Goal: Communication & Community: Share content

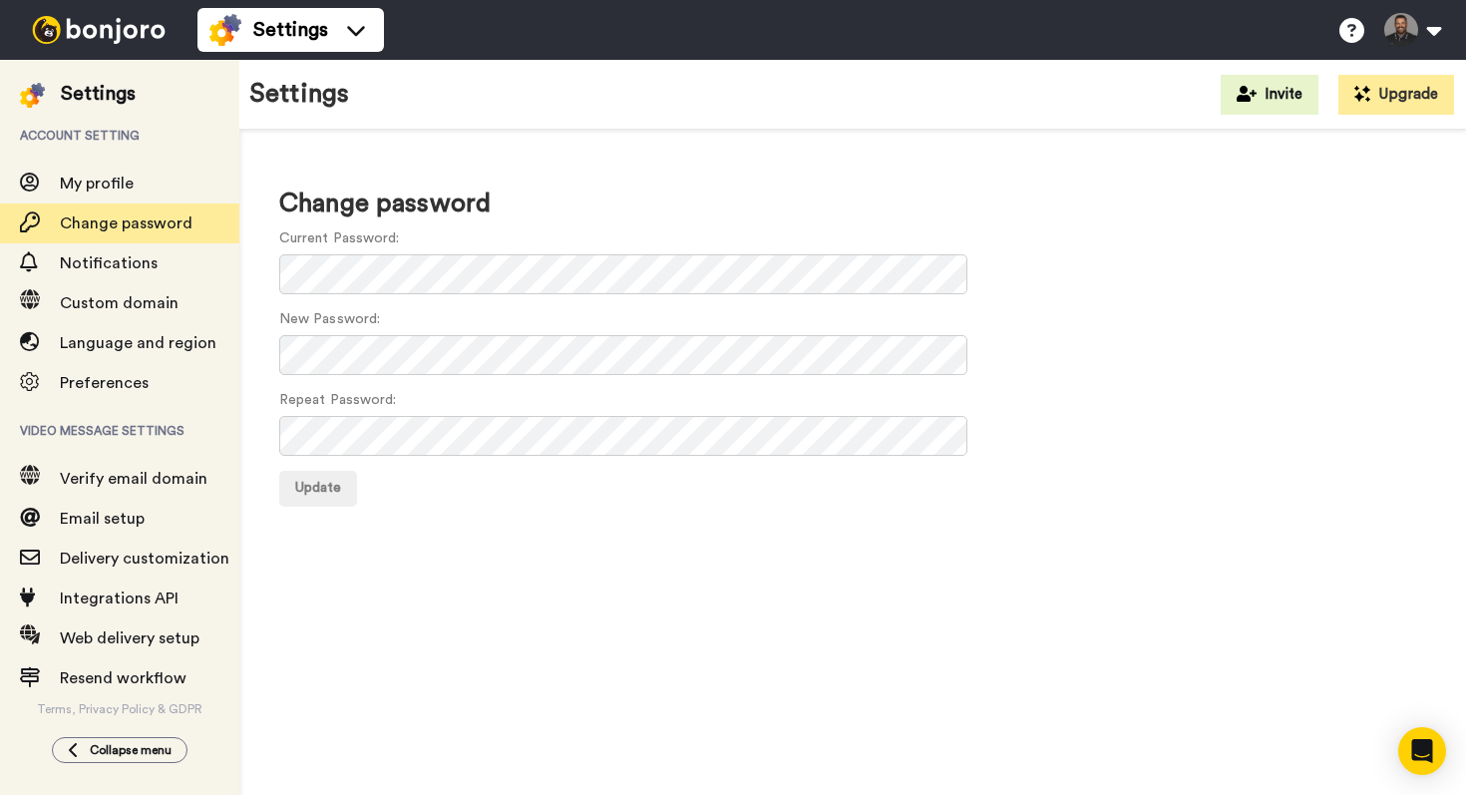
click at [105, 33] on img at bounding box center [99, 30] width 150 height 28
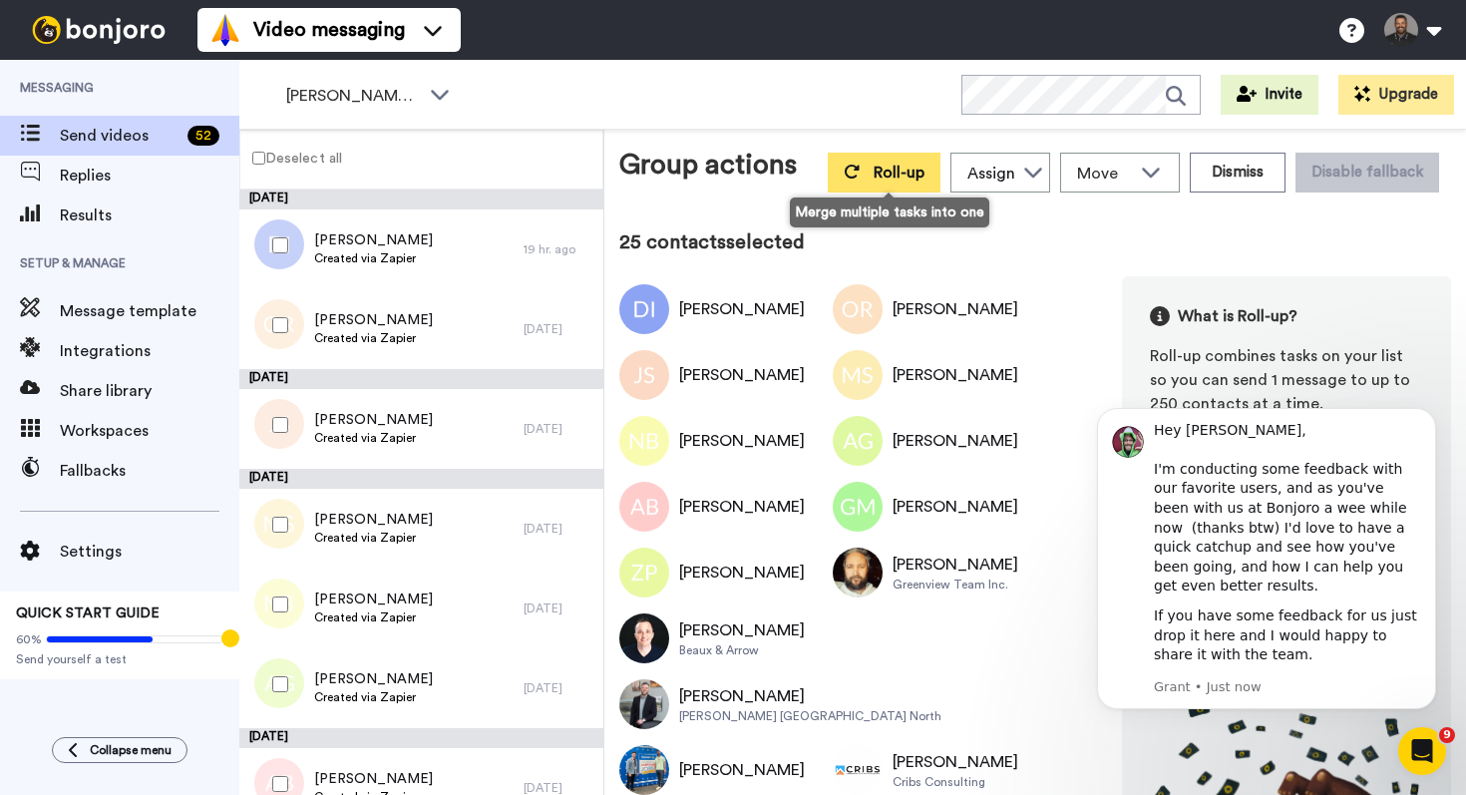
click at [869, 180] on button "Roll-up" at bounding box center [884, 173] width 113 height 40
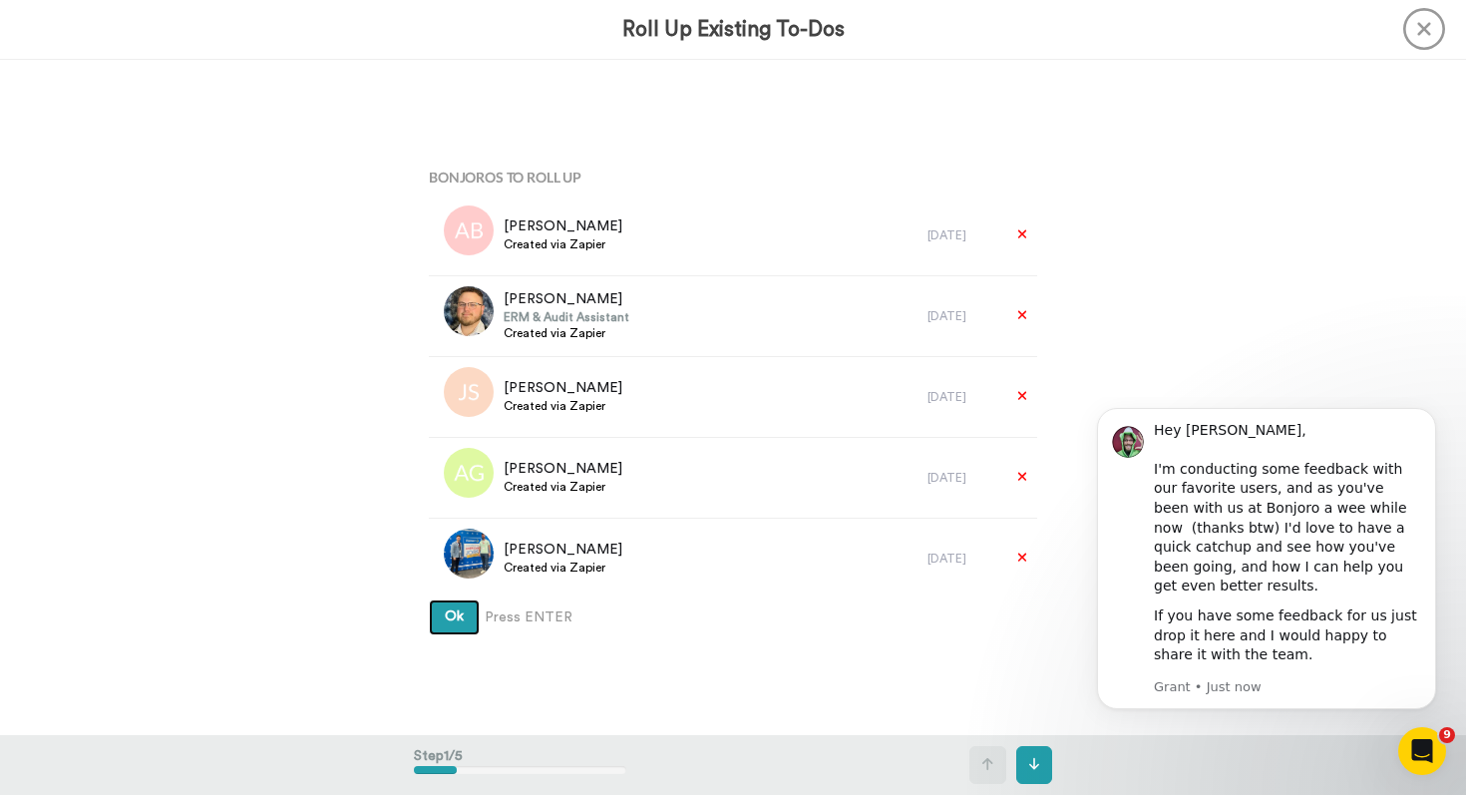
click at [462, 612] on span "Ok" at bounding box center [454, 616] width 19 height 14
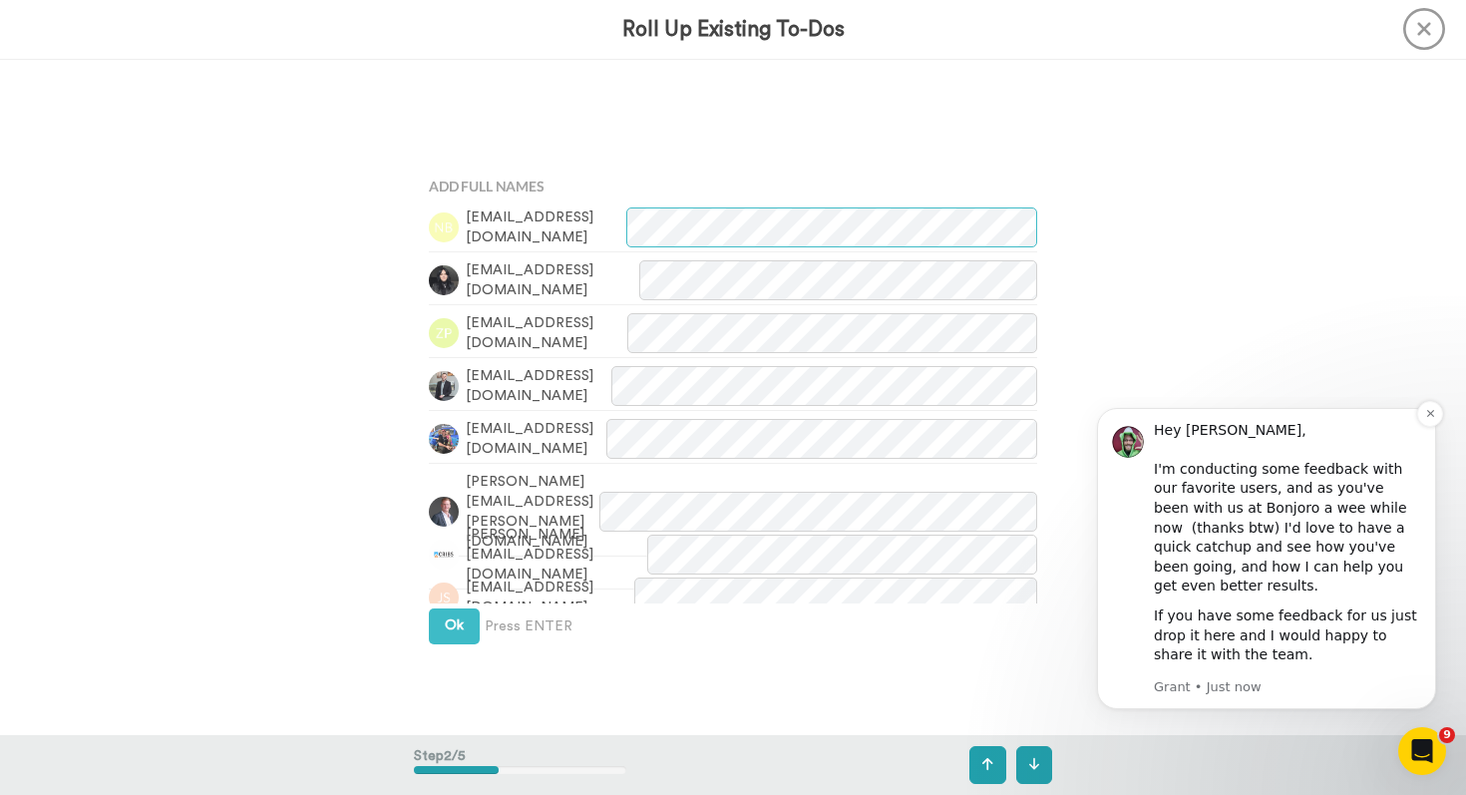
scroll to position [676, 0]
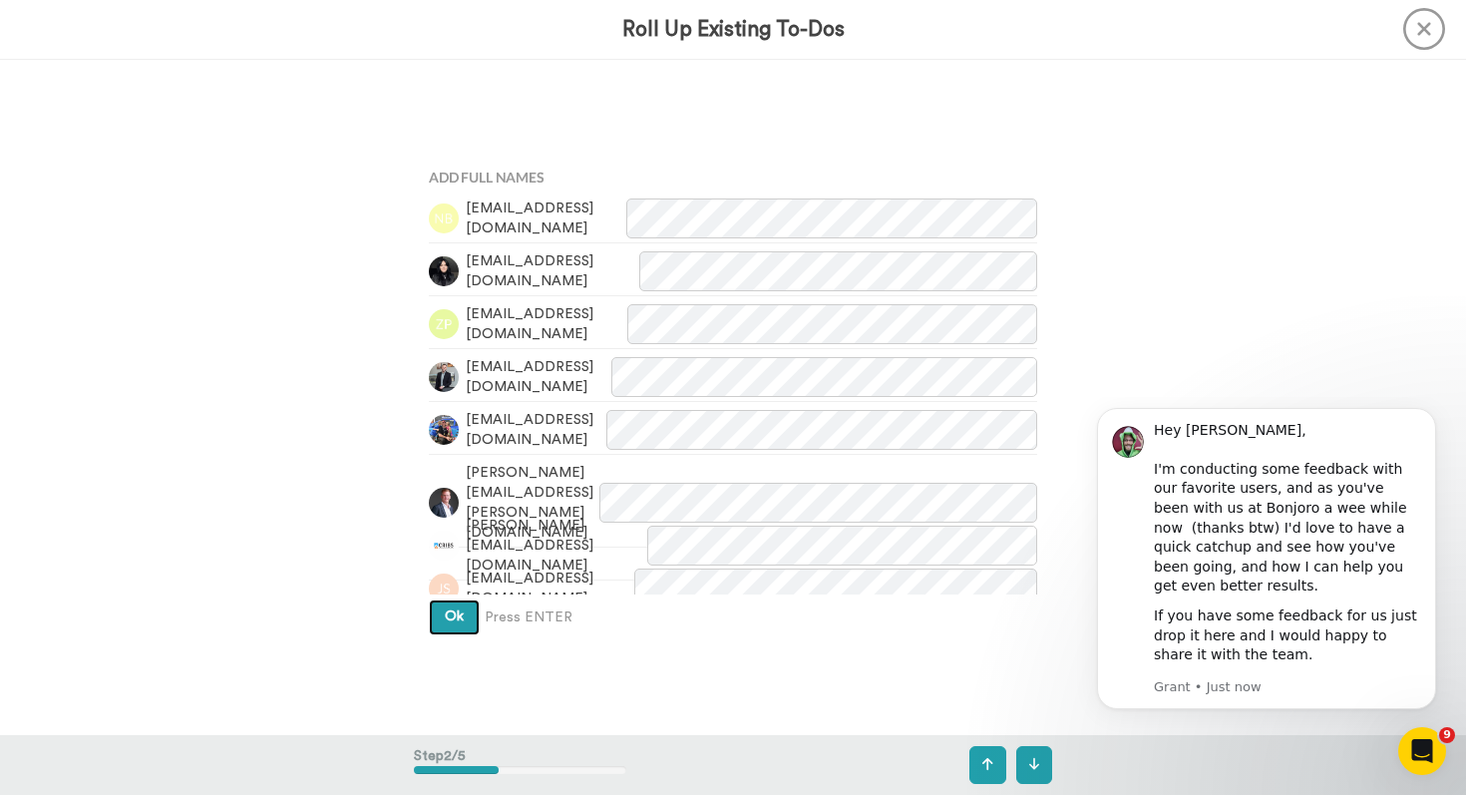
click at [447, 618] on span "Ok" at bounding box center [454, 616] width 19 height 14
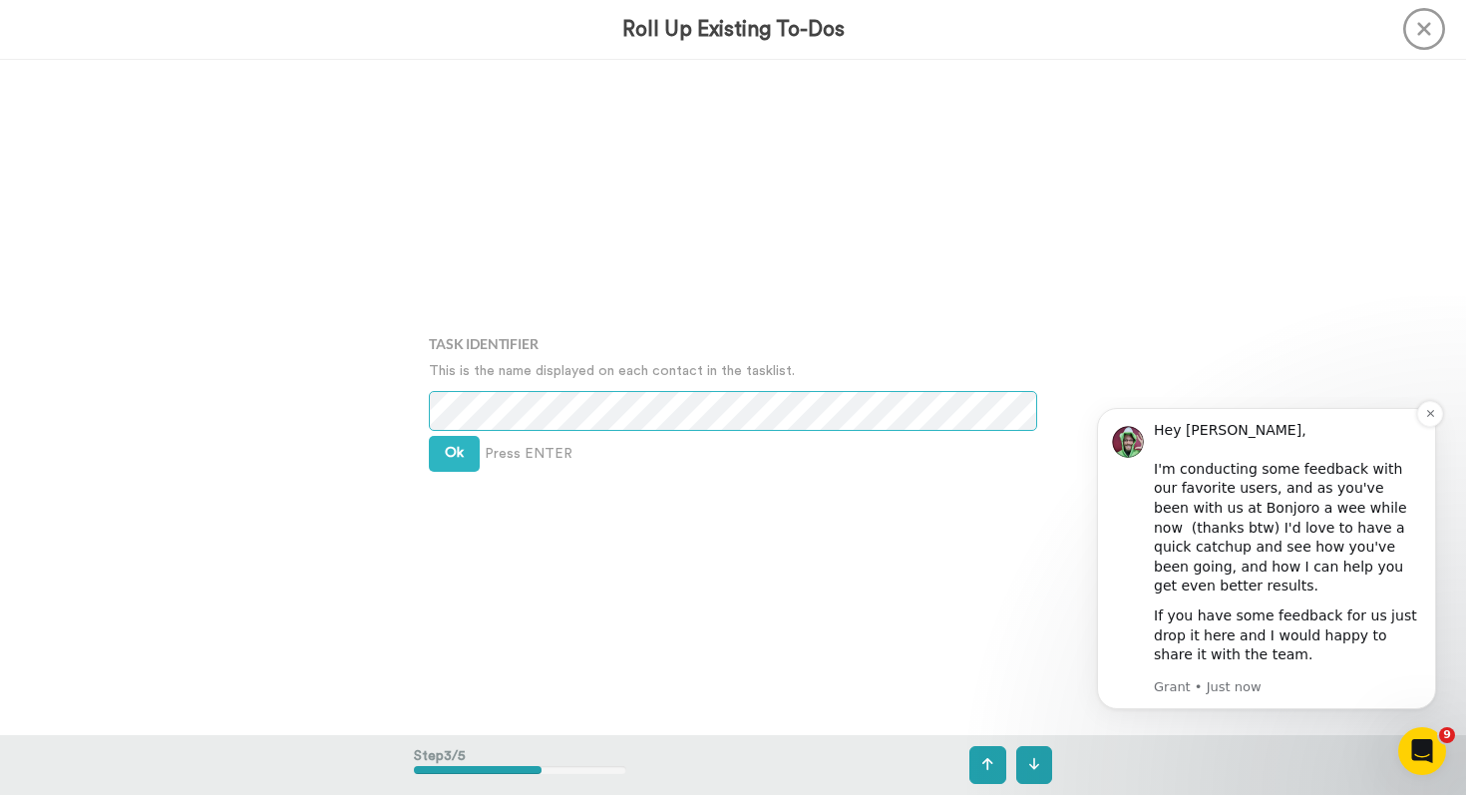
scroll to position [1352, 0]
click at [1432, 419] on icon "Dismiss notification" at bounding box center [1430, 413] width 11 height 11
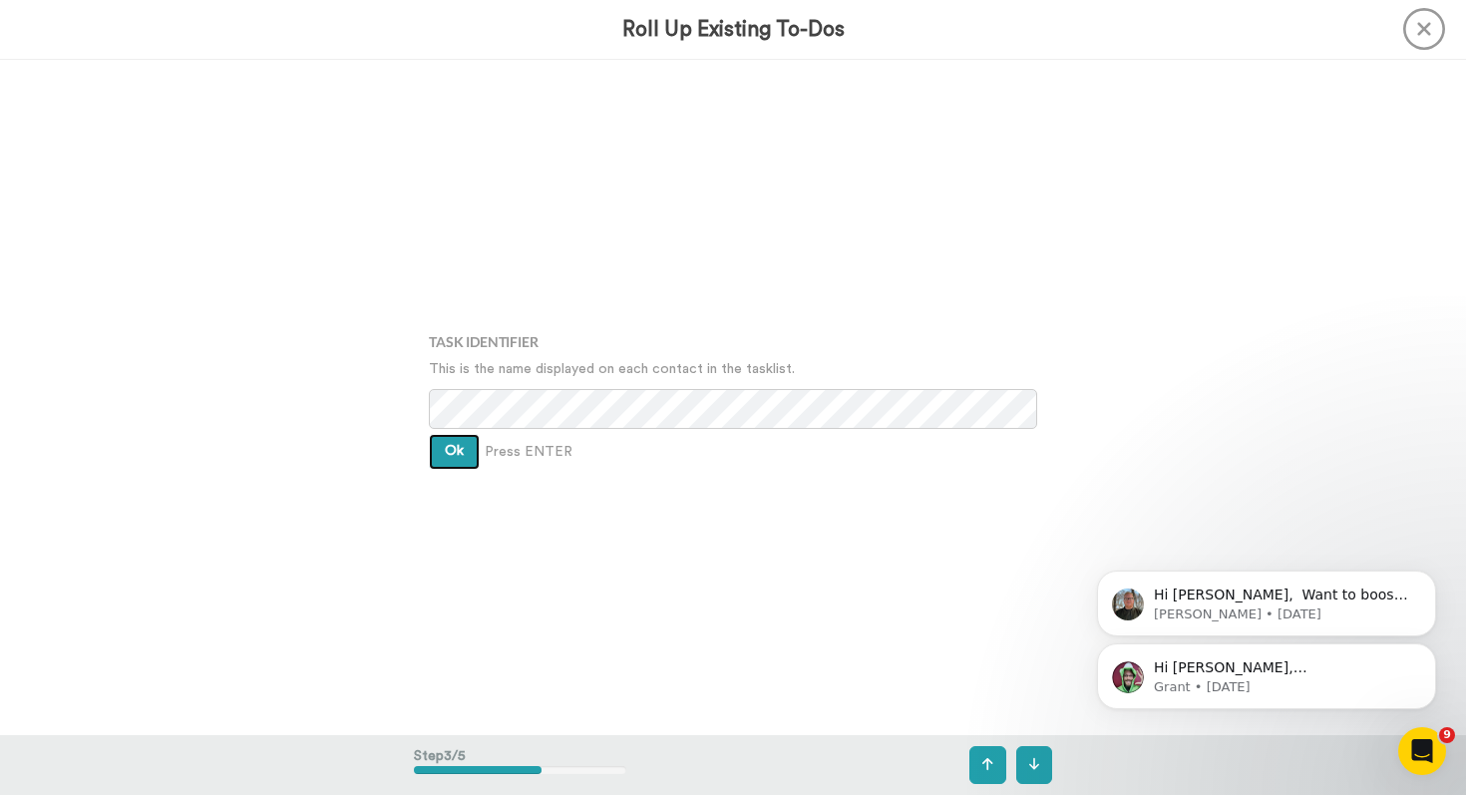
click at [457, 444] on span "Ok" at bounding box center [454, 451] width 19 height 14
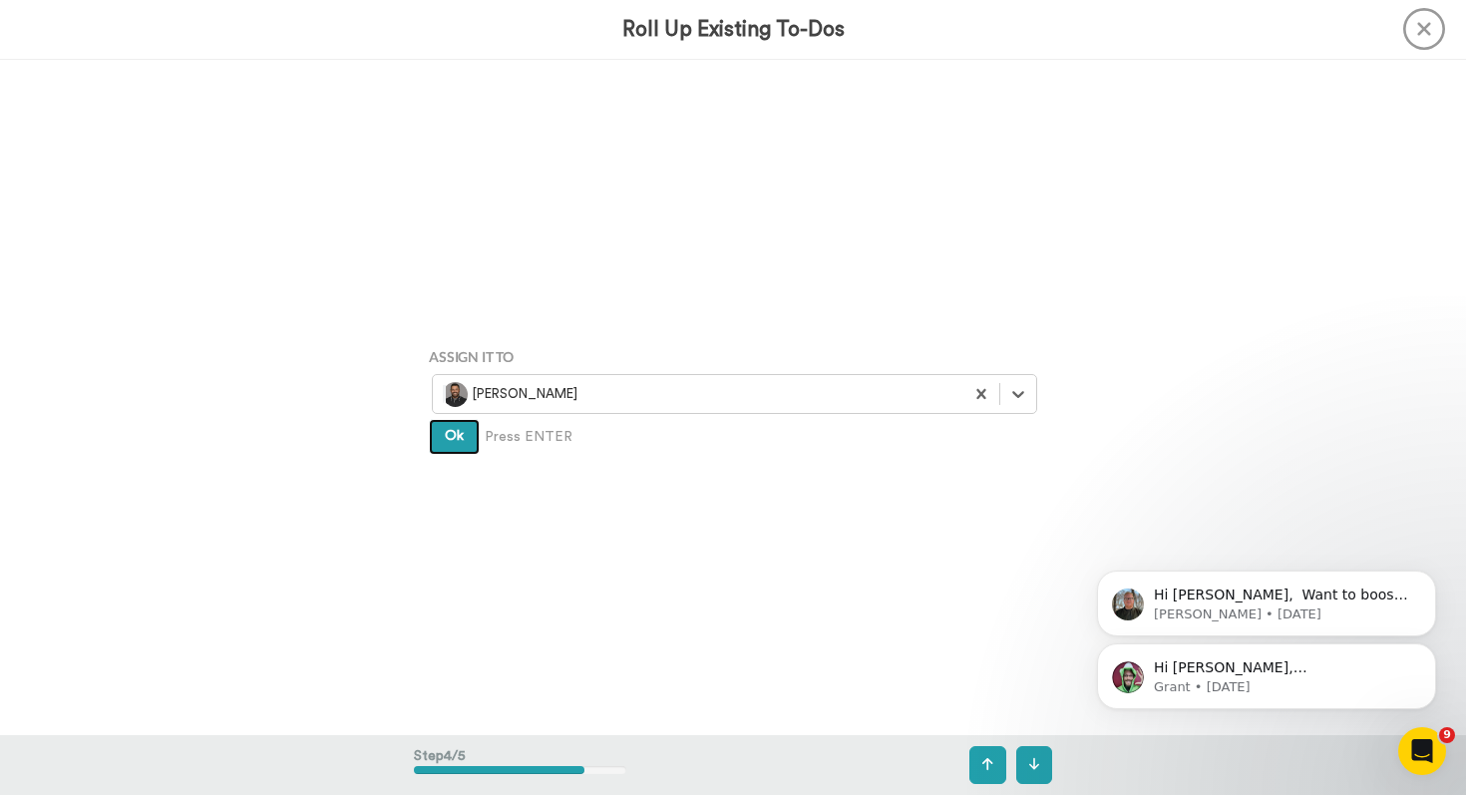
click at [457, 443] on span "Ok" at bounding box center [454, 436] width 19 height 14
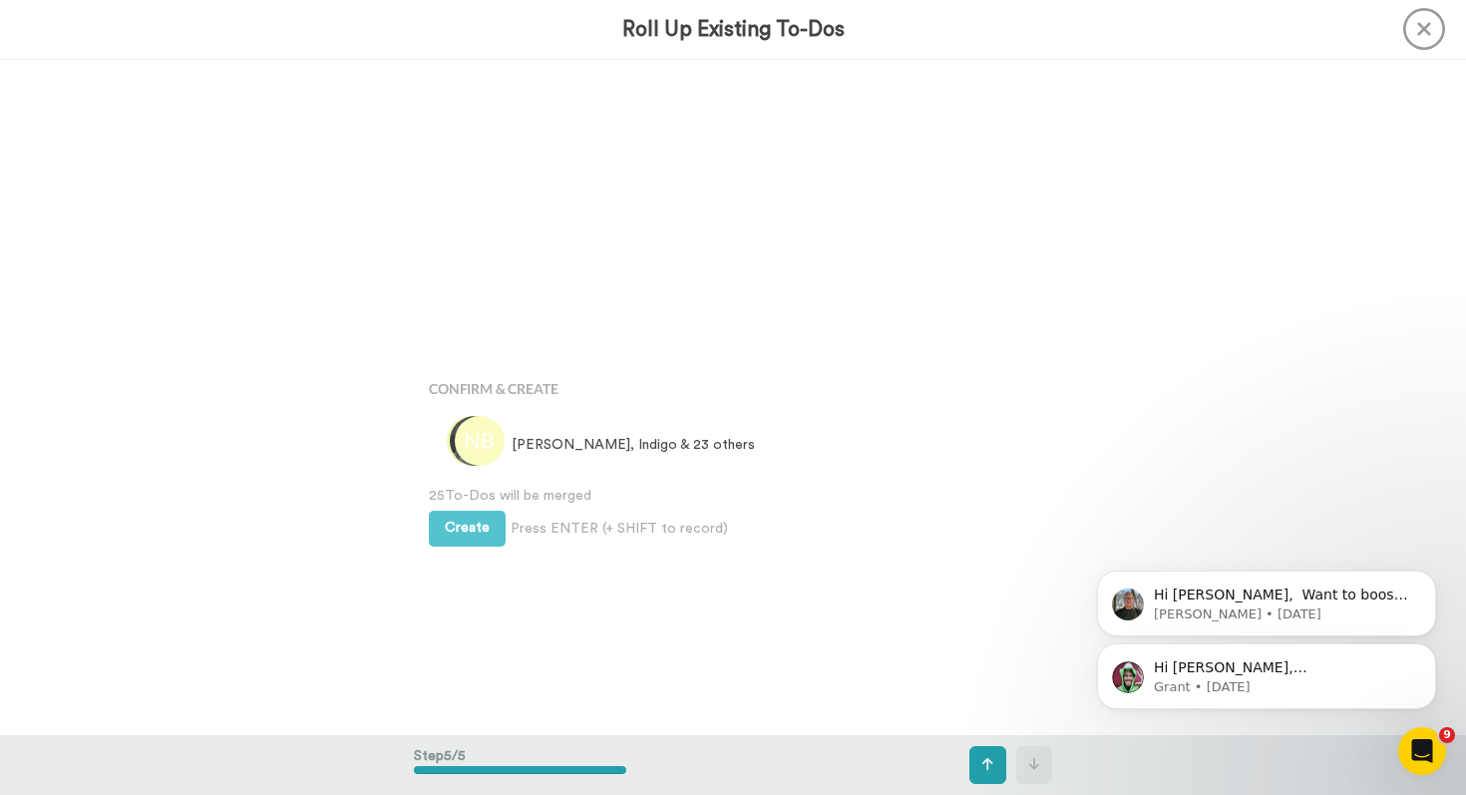
scroll to position [2704, 0]
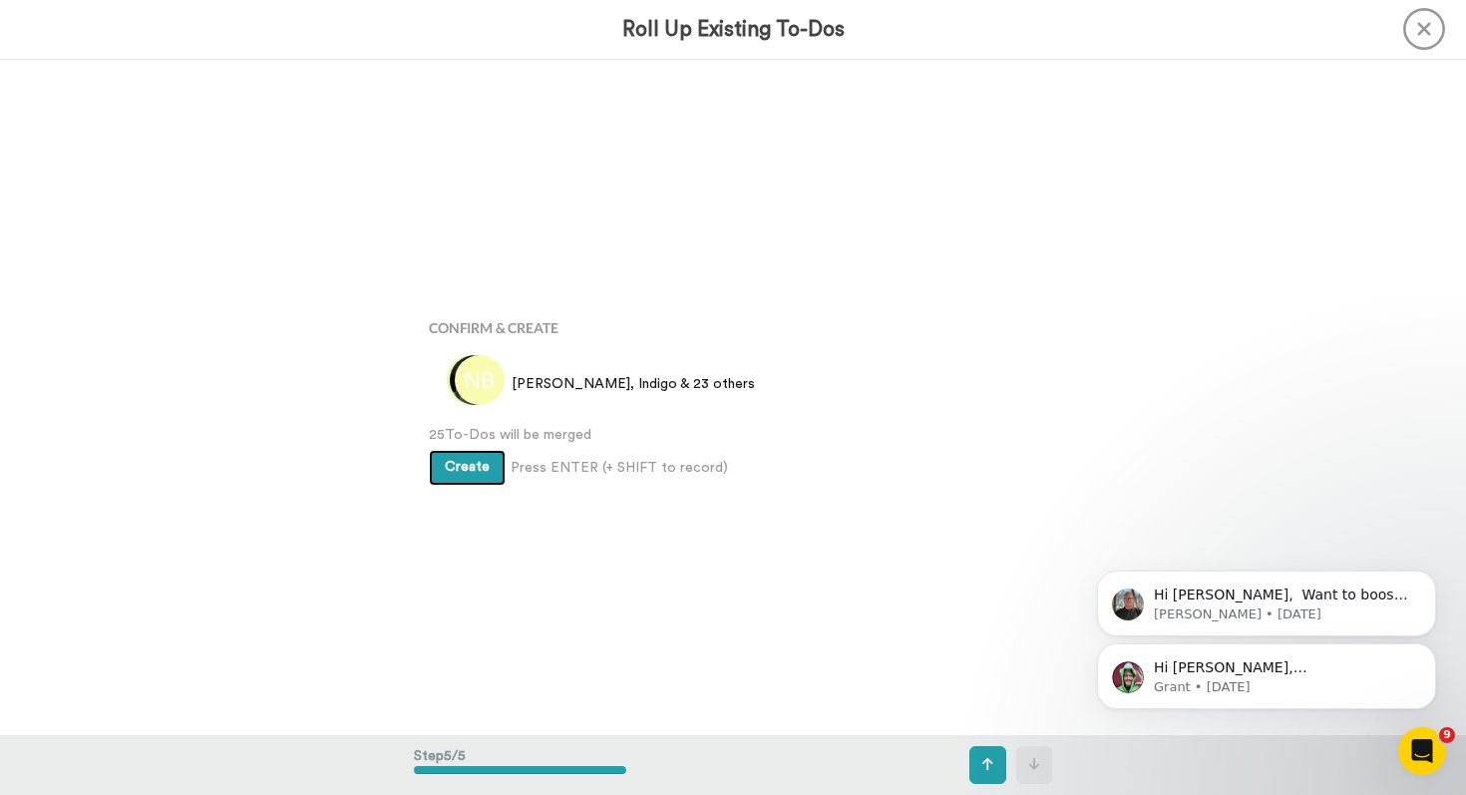
click at [457, 463] on span "Create" at bounding box center [467, 467] width 45 height 14
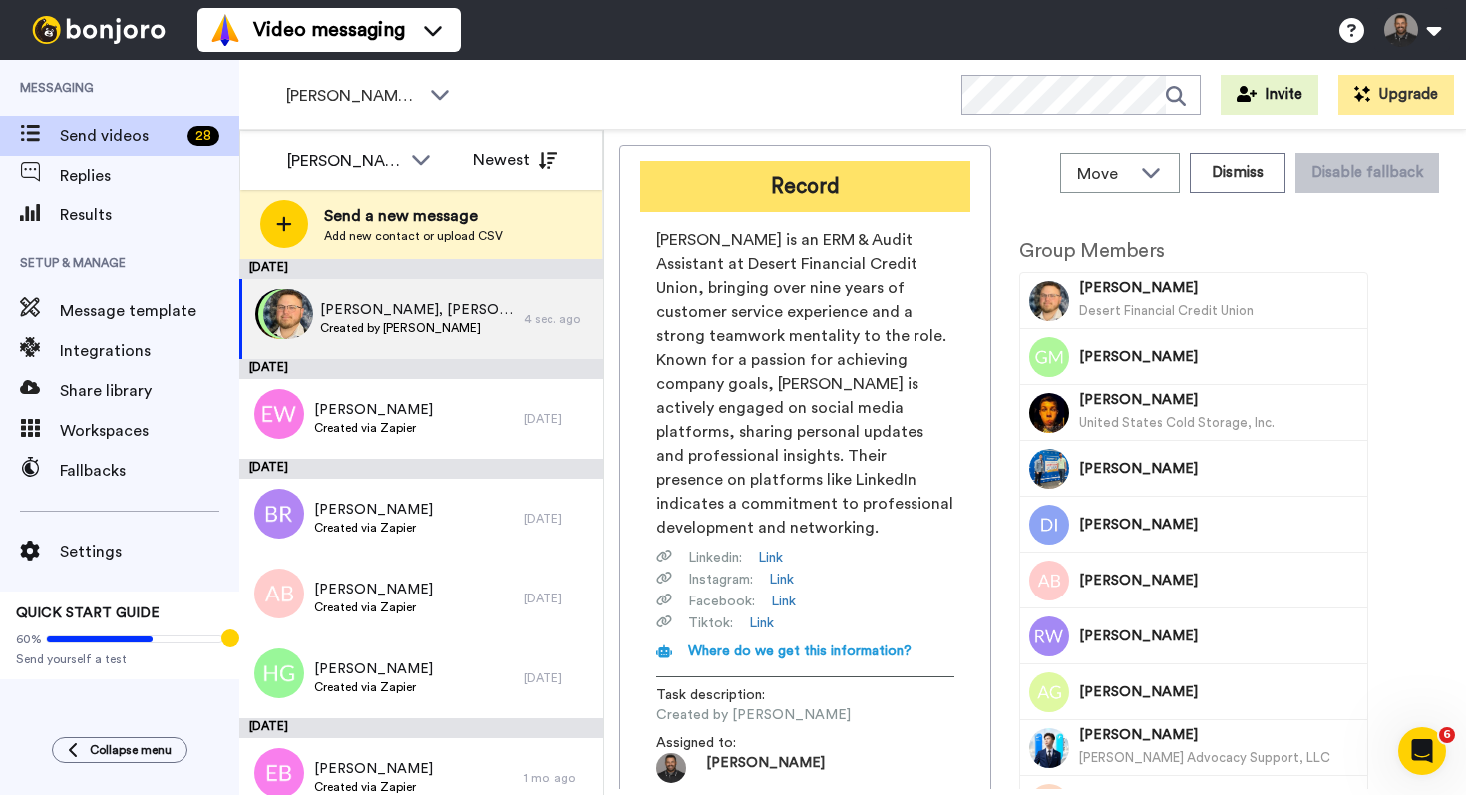
click at [720, 170] on button "Record" at bounding box center [805, 187] width 330 height 52
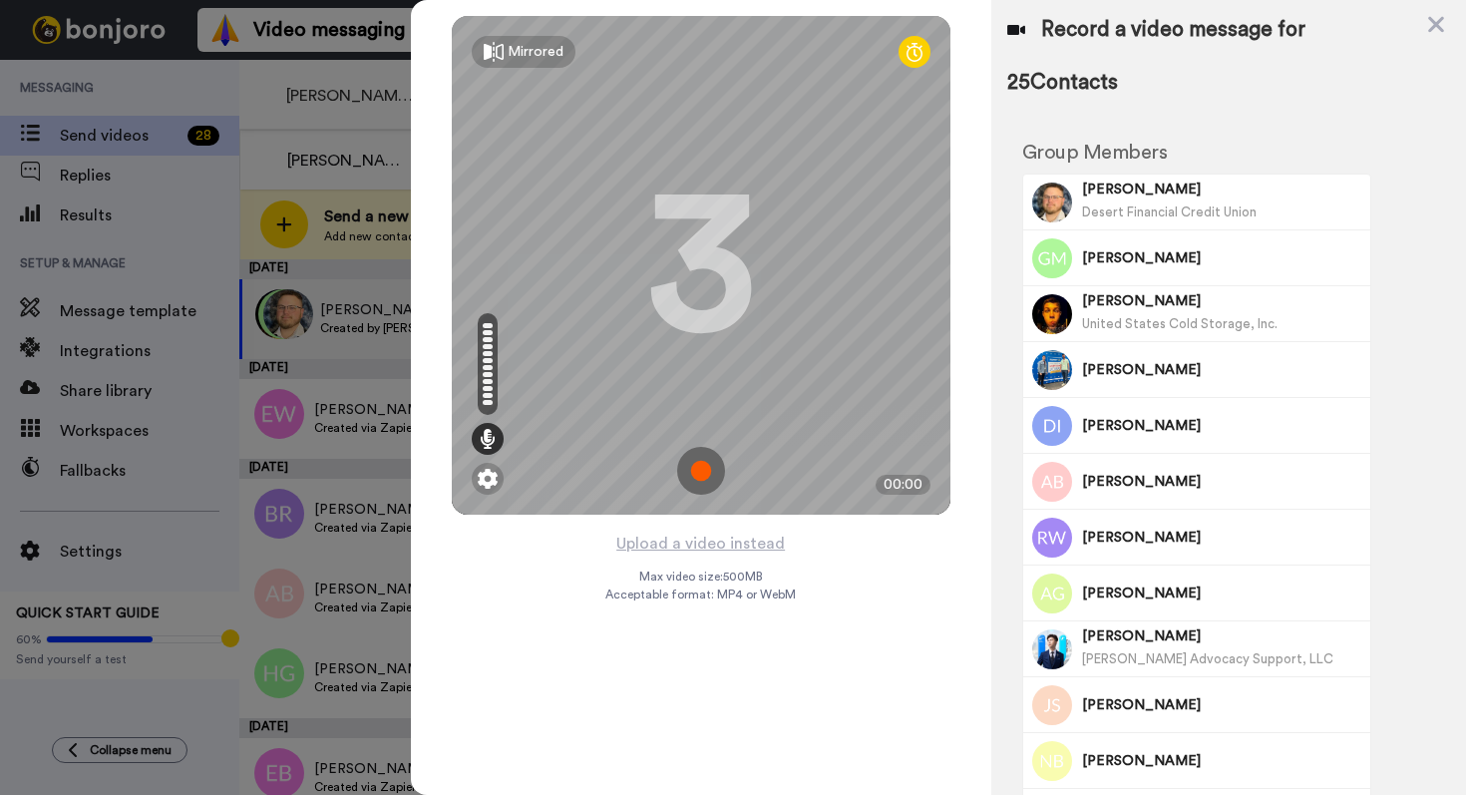
click at [714, 475] on img at bounding box center [701, 471] width 48 height 48
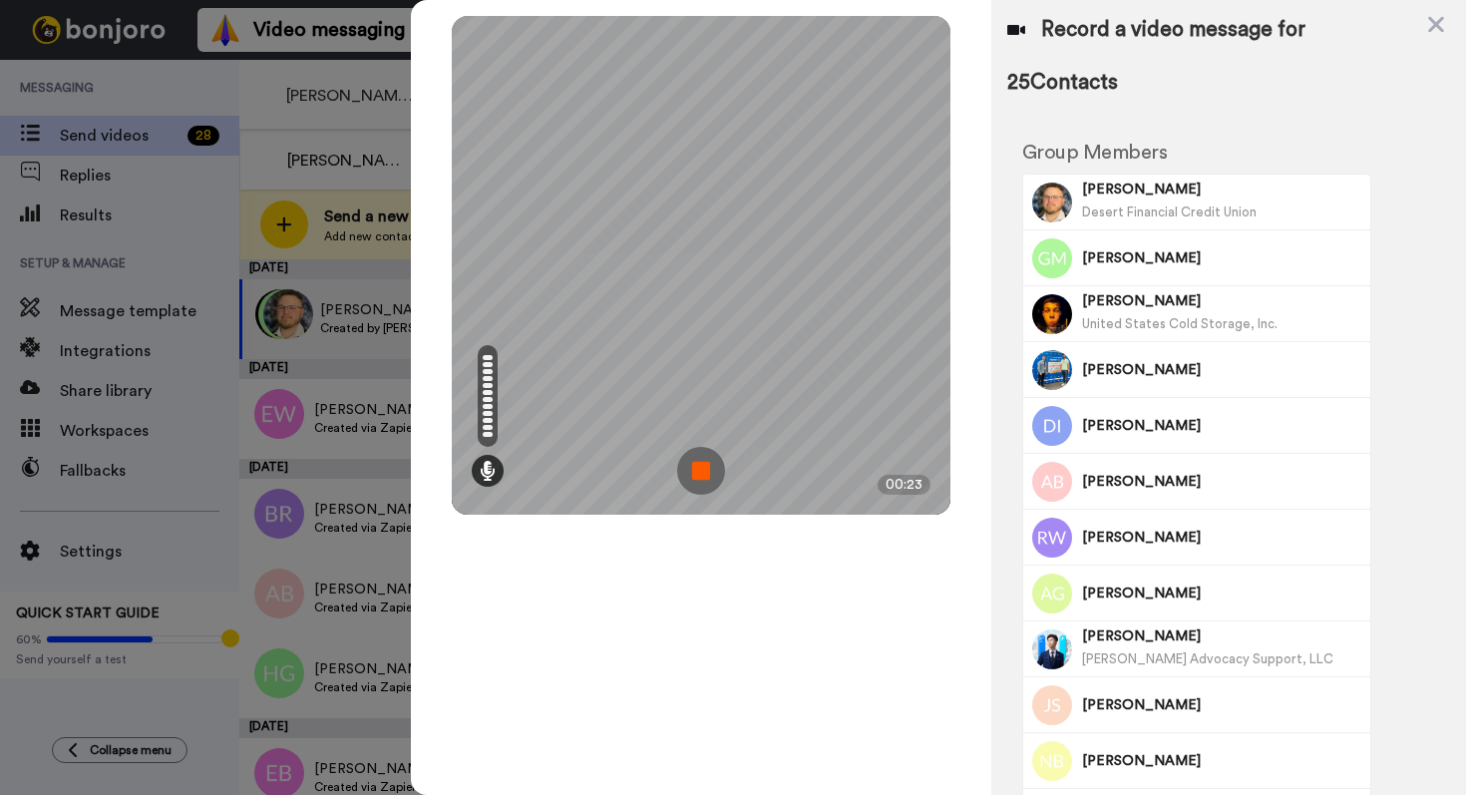
click at [714, 475] on img at bounding box center [701, 471] width 48 height 48
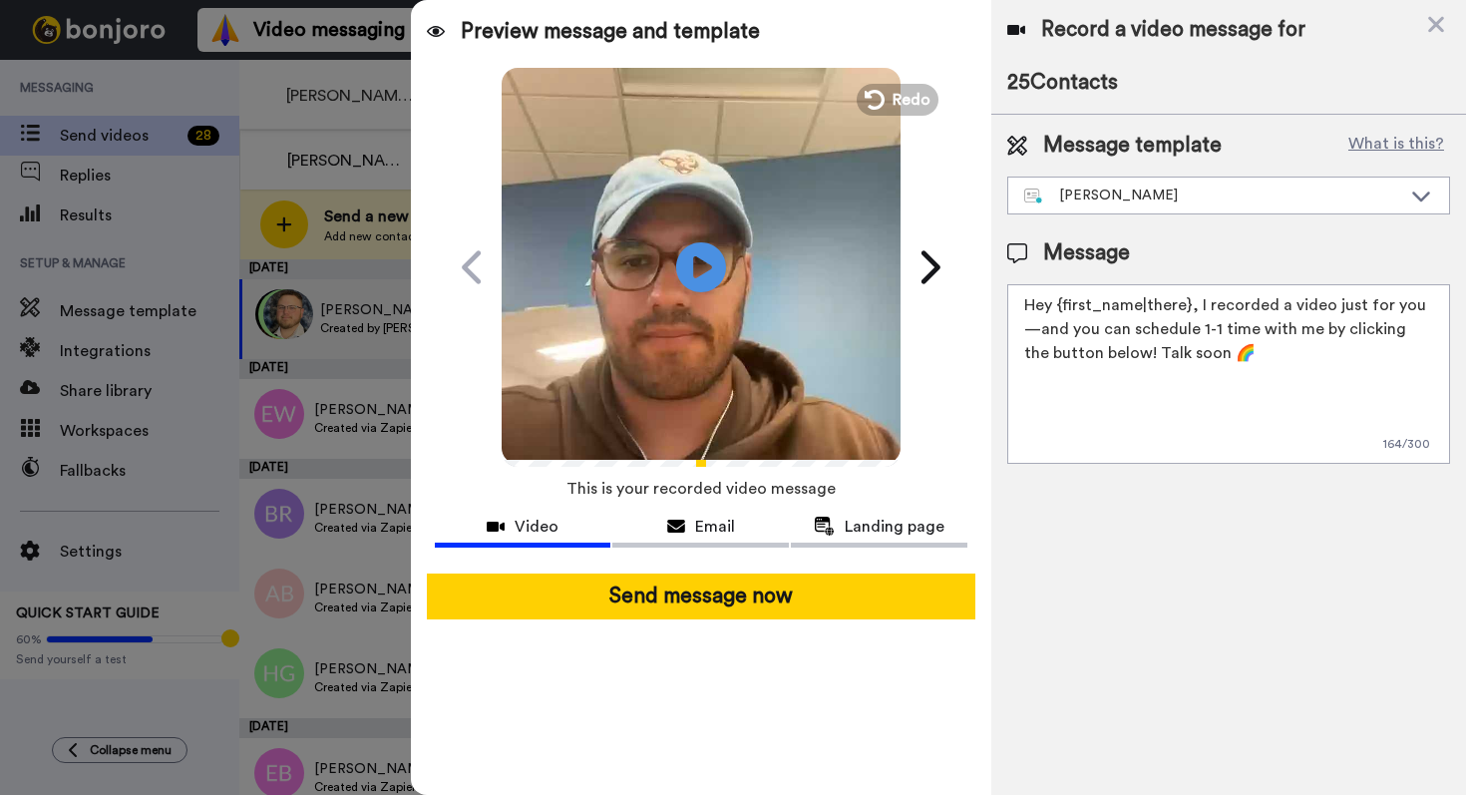
drag, startPoint x: 1236, startPoint y: 371, endPoint x: 961, endPoint y: 300, distance: 283.3
click at [960, 299] on div "Preview message and template Play/Pause A personal video from your Pridefit coa…" at bounding box center [938, 397] width 1055 height 795
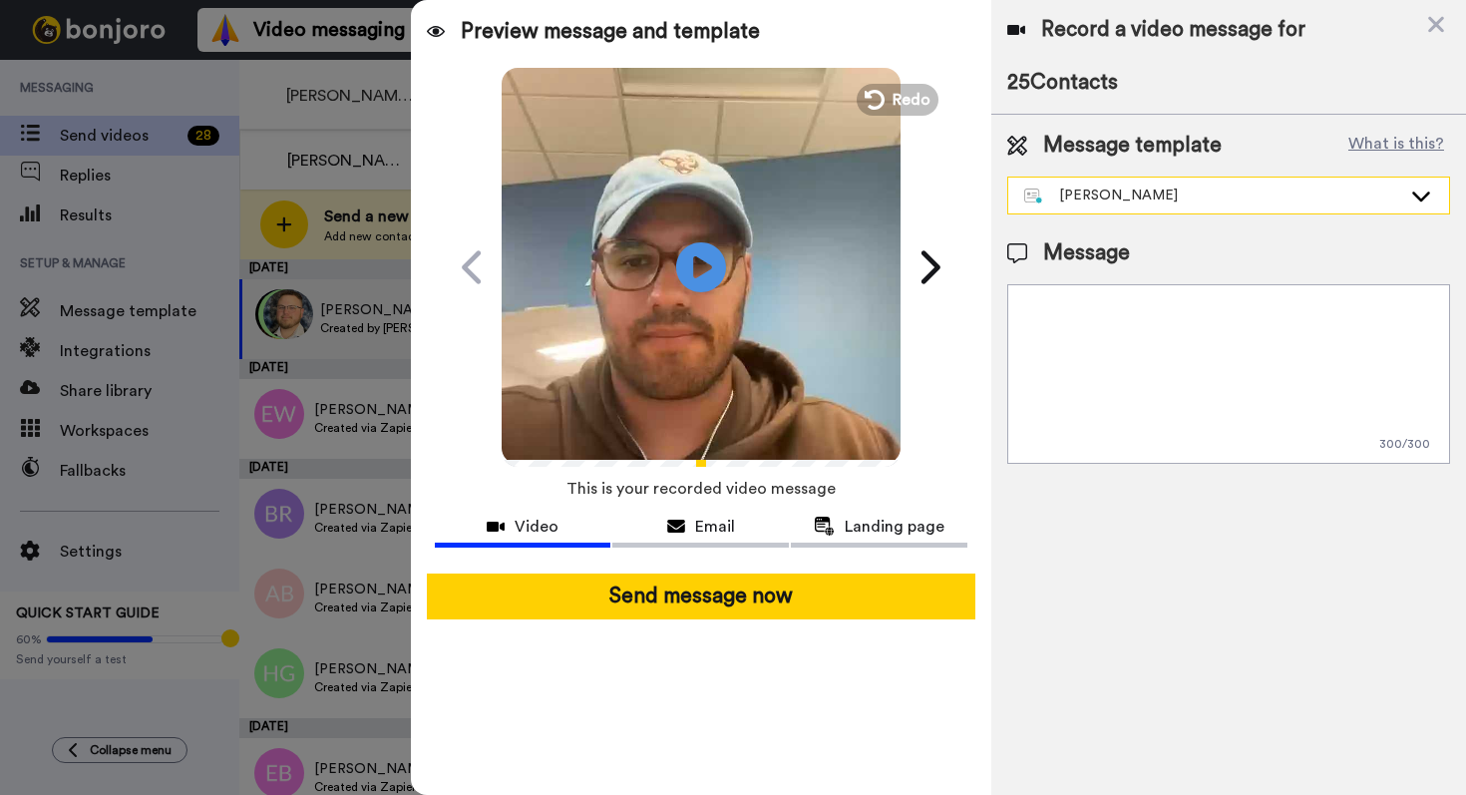
click at [1218, 204] on div "Kevin Message" at bounding box center [1212, 196] width 377 height 20
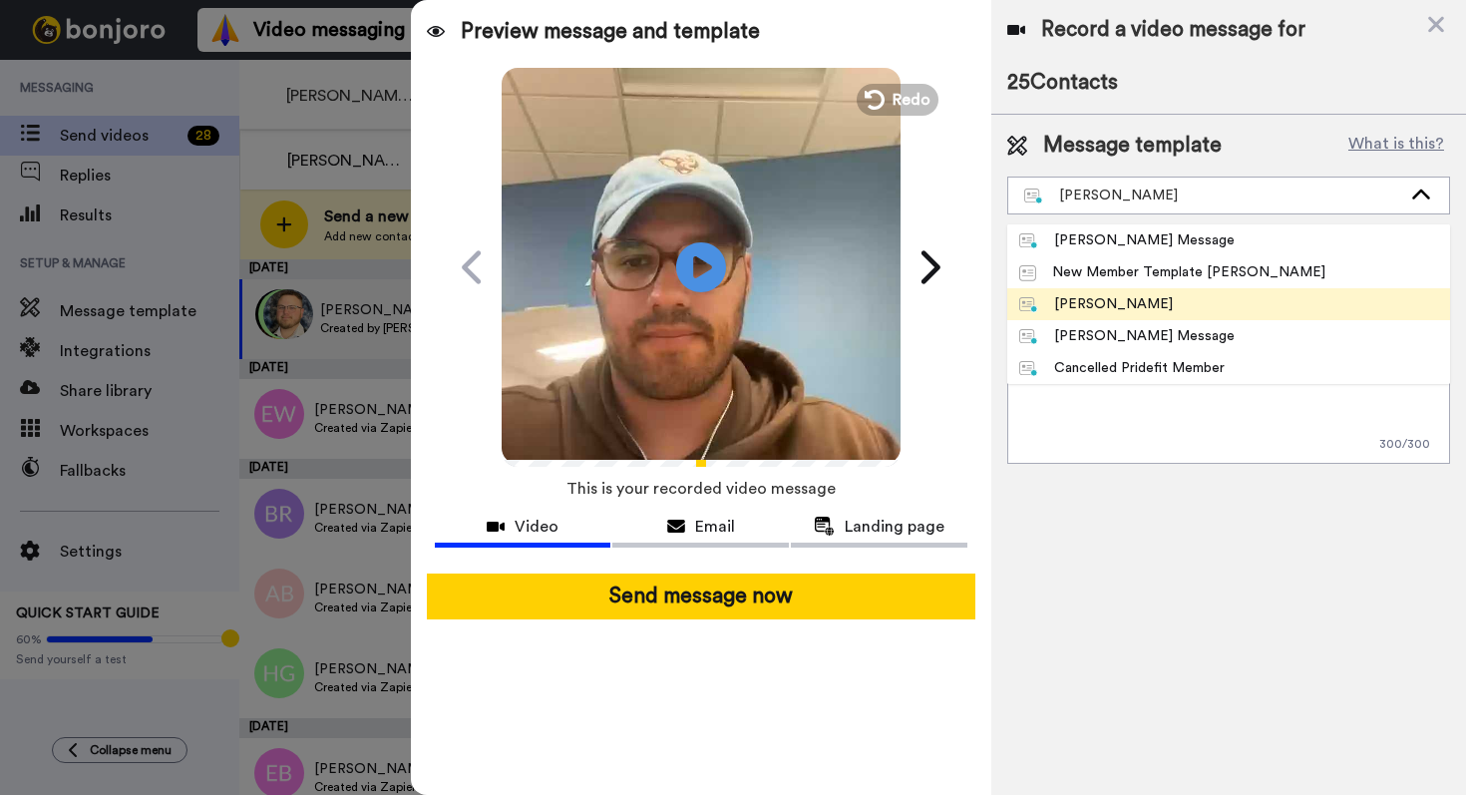
click at [1175, 298] on li "Kevin Message" at bounding box center [1228, 304] width 443 height 32
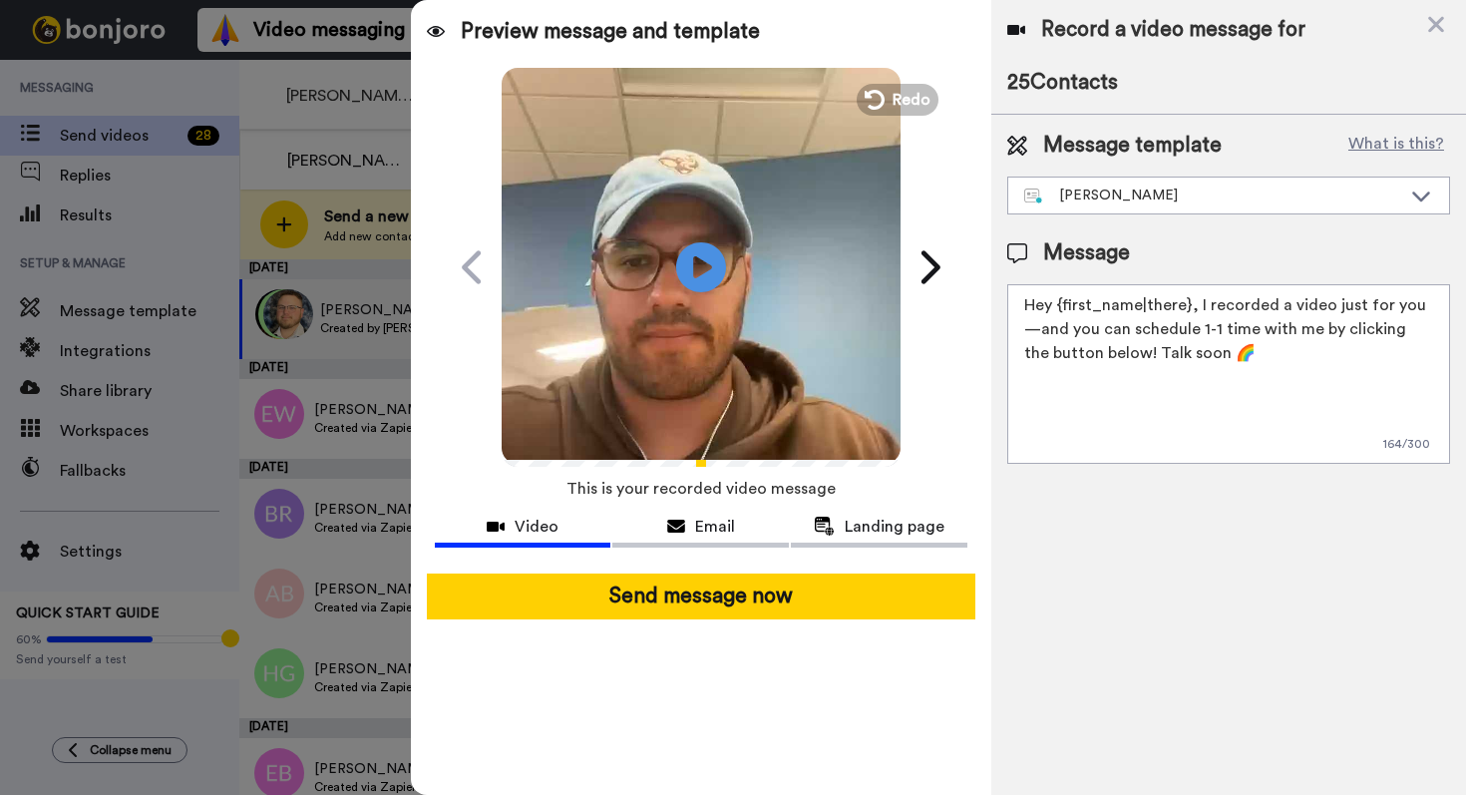
drag, startPoint x: 1051, startPoint y: 305, endPoint x: 1186, endPoint y: 306, distance: 134.6
click at [1186, 306] on textarea "Hey {first_name|there}, I recorded a video just for you—and you can schedule 1-…" at bounding box center [1228, 374] width 443 height 180
type textarea "Hey, I recorded a video just for you—and you can schedule 1-1 time with me by c…"
click at [1146, 196] on div "Kevin Message" at bounding box center [1212, 196] width 377 height 20
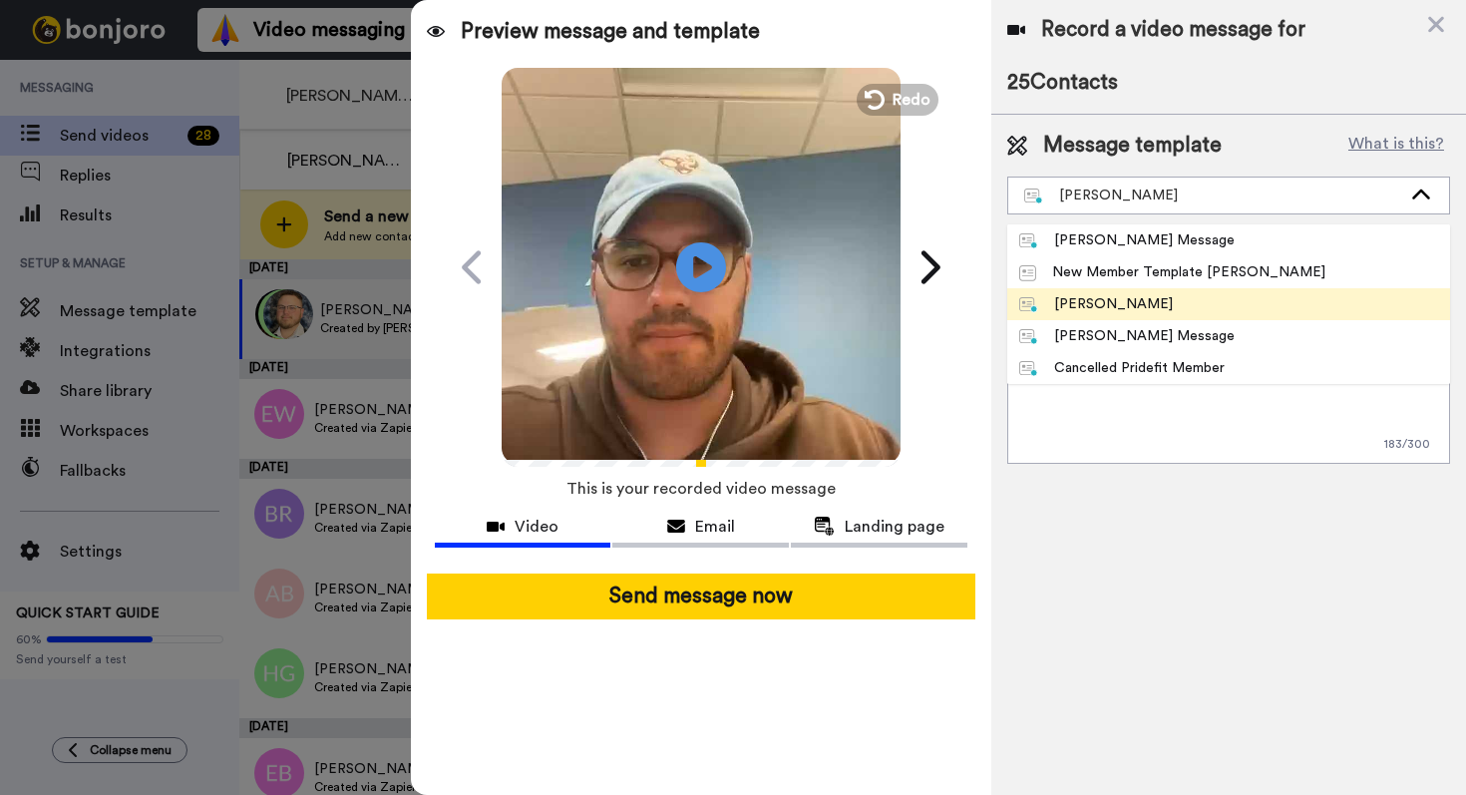
click at [1110, 308] on div "Kevin Message" at bounding box center [1096, 304] width 154 height 20
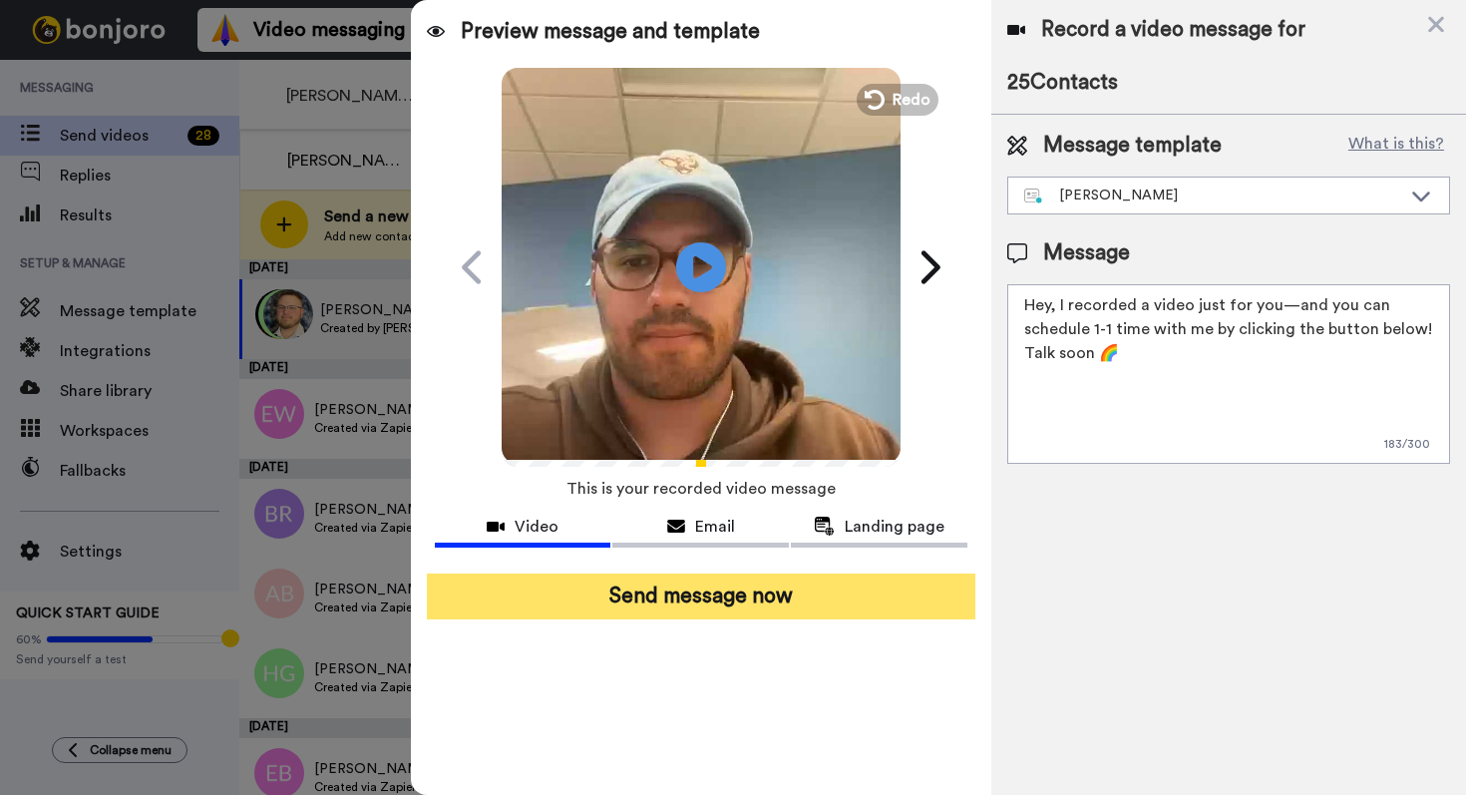
click at [725, 600] on button "Send message now" at bounding box center [701, 596] width 549 height 46
